Goal: Task Accomplishment & Management: Use online tool/utility

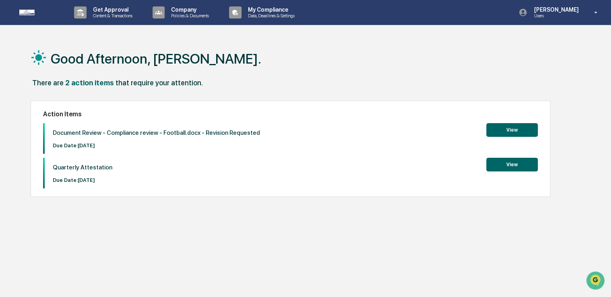
click at [521, 131] on button "View" at bounding box center [511, 130] width 51 height 14
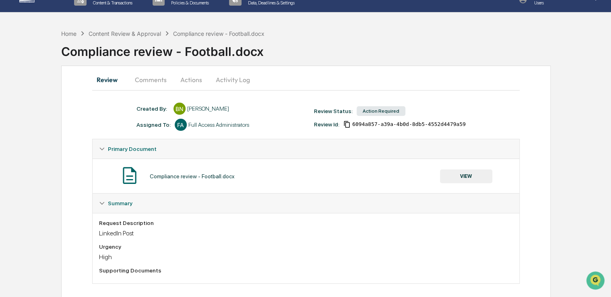
scroll to position [21, 0]
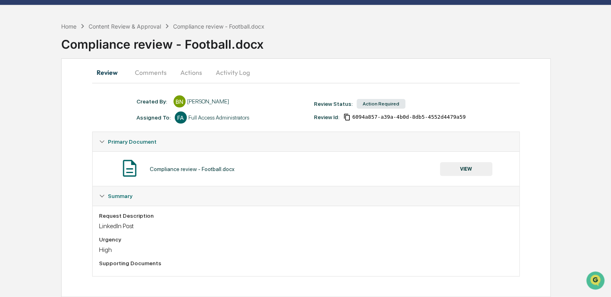
click at [478, 171] on button "VIEW" at bounding box center [466, 169] width 52 height 14
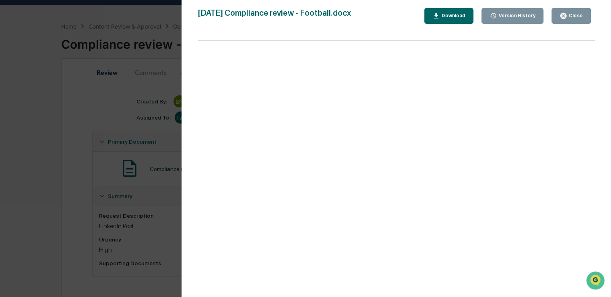
click at [460, 16] on div "Download" at bounding box center [452, 16] width 25 height 6
click at [577, 19] on div "Close" at bounding box center [570, 16] width 23 height 8
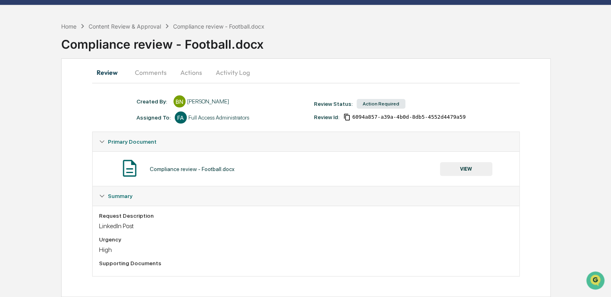
click at [190, 71] on button "Actions" at bounding box center [191, 72] width 36 height 19
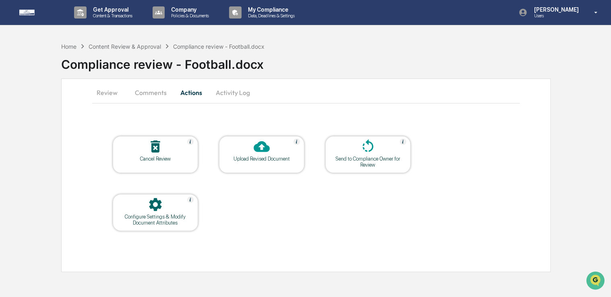
scroll to position [0, 0]
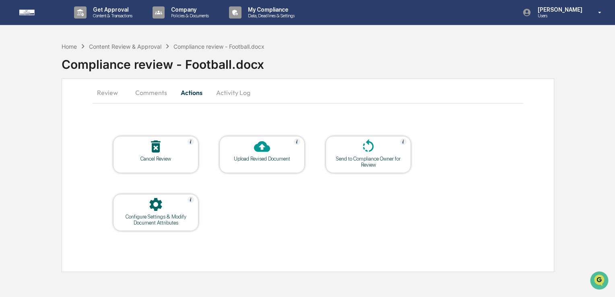
click at [256, 163] on div "Upload Revised Document" at bounding box center [261, 154] width 85 height 37
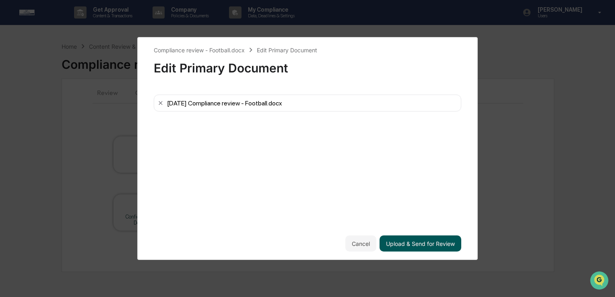
click at [434, 249] on button "Upload & Send for Review" at bounding box center [420, 243] width 82 height 16
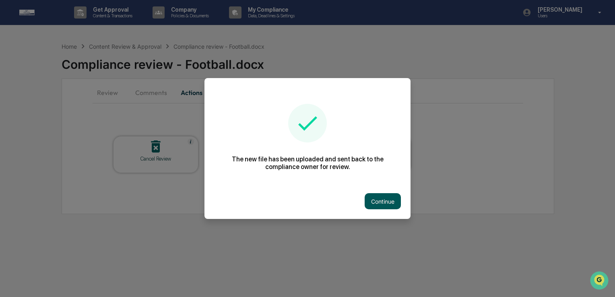
click at [395, 203] on button "Continue" at bounding box center [382, 201] width 36 height 16
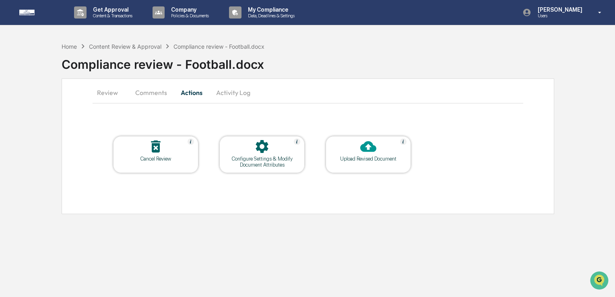
click at [138, 91] on button "Comments" at bounding box center [151, 92] width 45 height 19
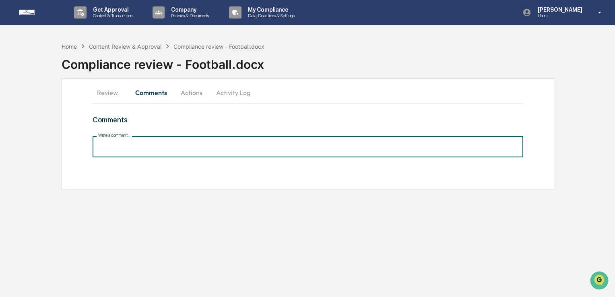
click at [233, 153] on input "Write a comment..." at bounding box center [308, 146] width 430 height 21
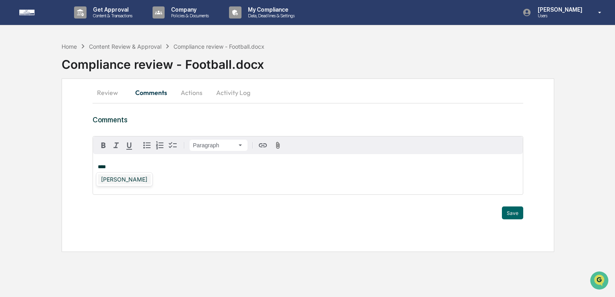
click at [123, 182] on div "[PERSON_NAME]" at bounding box center [124, 179] width 53 height 10
click at [505, 210] on button "Save" at bounding box center [512, 212] width 21 height 13
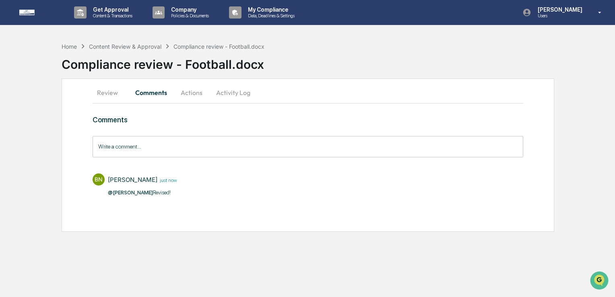
click at [115, 49] on div "Home Content Review & Approval Compliance review - Football.docx" at bounding box center [163, 46] width 203 height 9
click at [115, 48] on div "Content Review & Approval" at bounding box center [125, 46] width 72 height 7
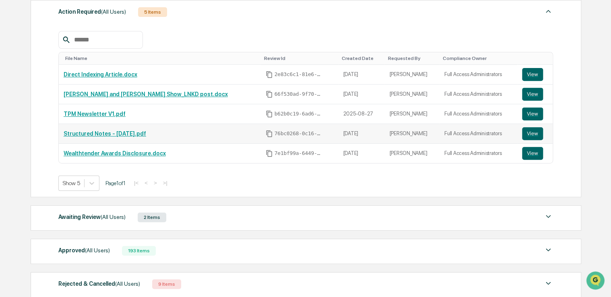
scroll to position [180, 0]
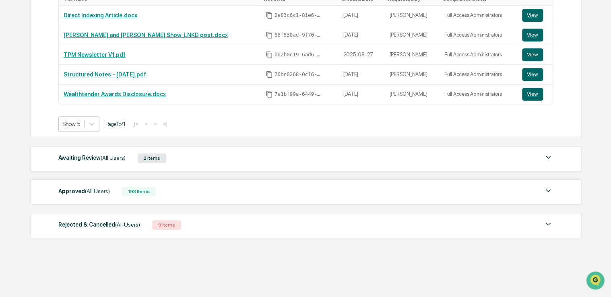
click at [77, 193] on div "Approved (All Users)" at bounding box center [83, 191] width 51 height 10
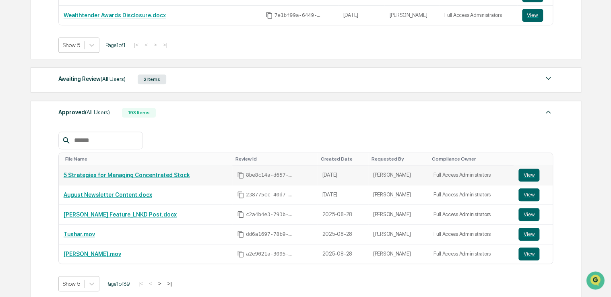
scroll to position [260, 0]
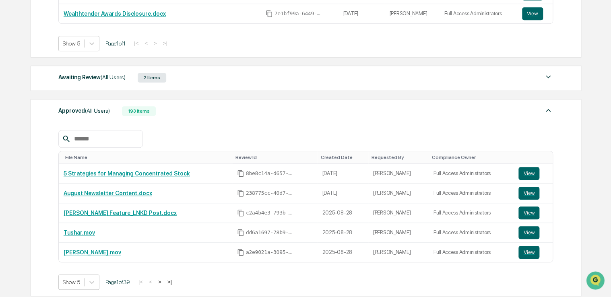
click at [164, 280] on button ">" at bounding box center [160, 281] width 8 height 7
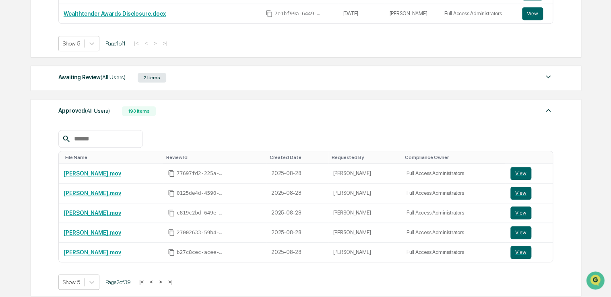
click at [164, 280] on button ">" at bounding box center [160, 281] width 8 height 7
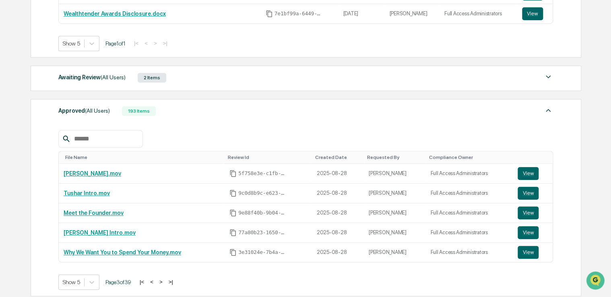
click at [164, 280] on button ">" at bounding box center [161, 281] width 8 height 7
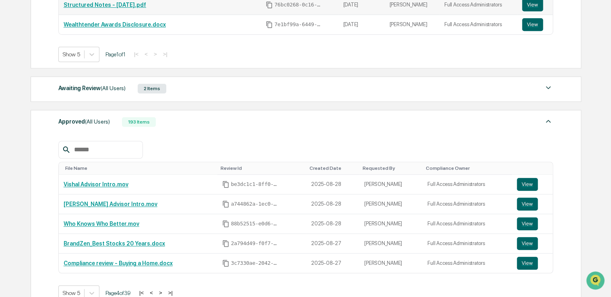
scroll to position [220, 0]
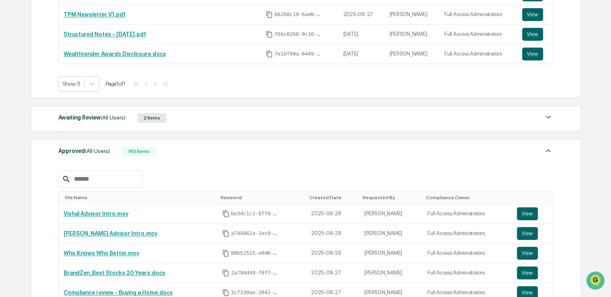
click at [85, 114] on div "Awaiting Review (All Users)" at bounding box center [91, 117] width 67 height 10
